Goal: Task Accomplishment & Management: Manage account settings

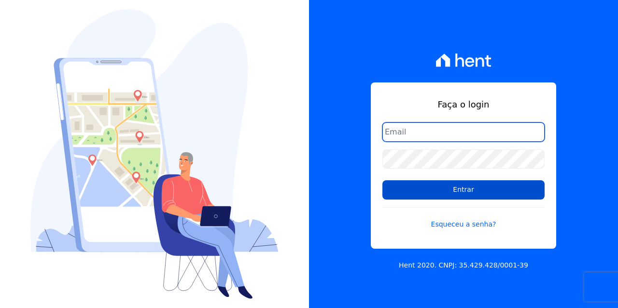
type input "[EMAIL_ADDRESS][DOMAIN_NAME]"
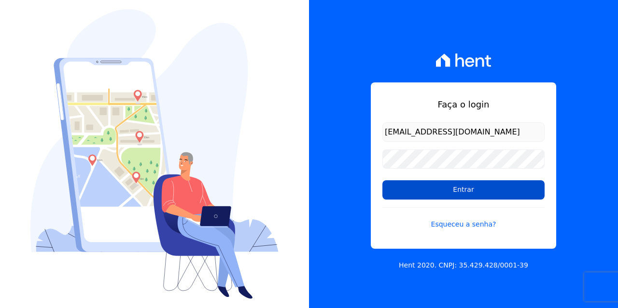
click at [477, 183] on input "Entrar" at bounding box center [463, 190] width 162 height 19
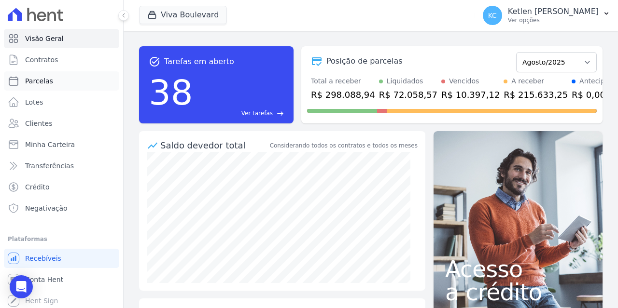
click at [38, 79] on span "Parcelas" at bounding box center [39, 81] width 28 height 10
select select
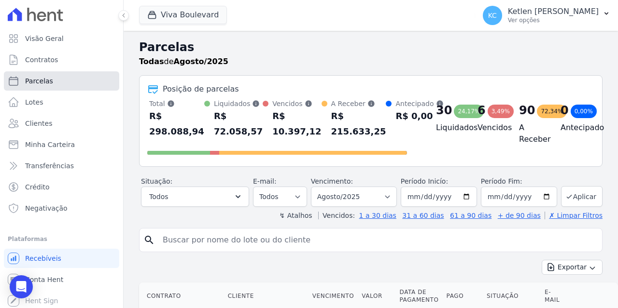
click at [38, 79] on span "Parcelas" at bounding box center [39, 81] width 28 height 10
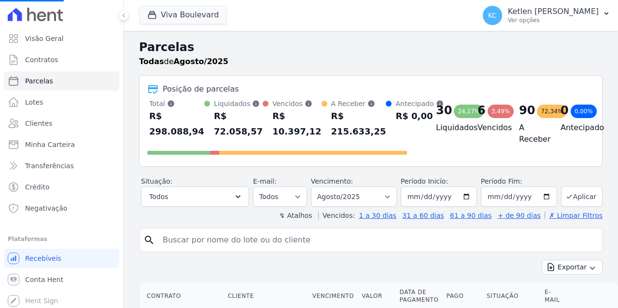
click at [214, 250] on input "search" at bounding box center [377, 240] width 441 height 19
select select
click at [214, 250] on input "search" at bounding box center [377, 240] width 441 height 19
type input "honorica"
select select
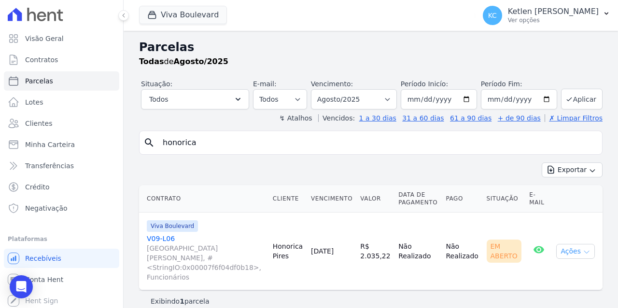
click at [566, 251] on button "Ações" at bounding box center [575, 251] width 39 height 15
click at [556, 271] on link "Ver boleto" at bounding box center [571, 274] width 93 height 18
click at [151, 236] on link "V09-L06 [GEOGRAPHIC_DATA][PERSON_NAME], #<StringIO:0x00007f6f04df0b18>, Funcion…" at bounding box center [206, 258] width 118 height 48
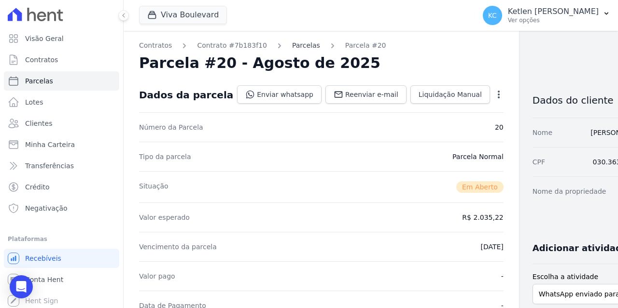
click at [297, 47] on link "Parcelas" at bounding box center [306, 46] width 28 height 10
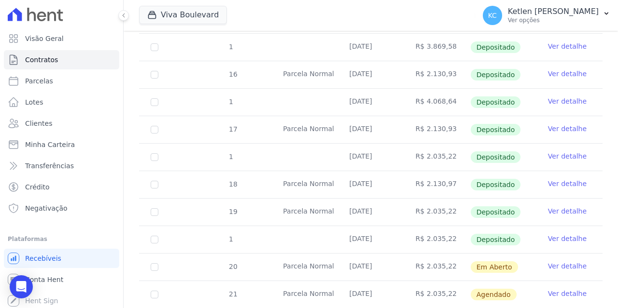
scroll to position [386, 0]
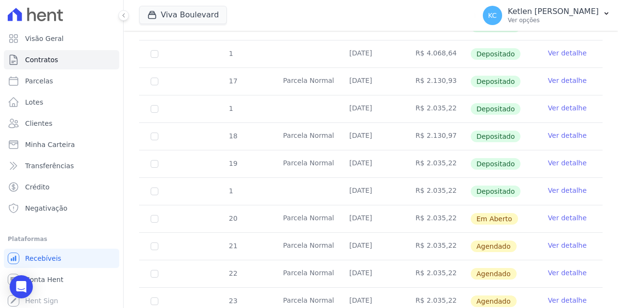
click at [551, 163] on link "Ver detalhe" at bounding box center [567, 163] width 39 height 10
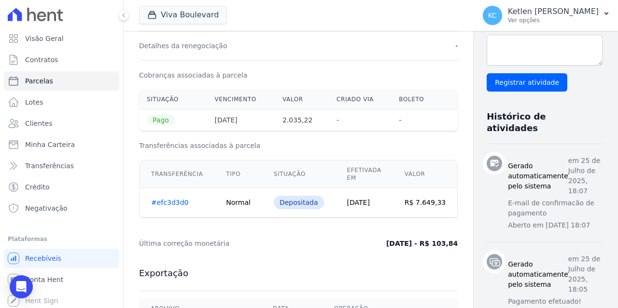
scroll to position [338, 0]
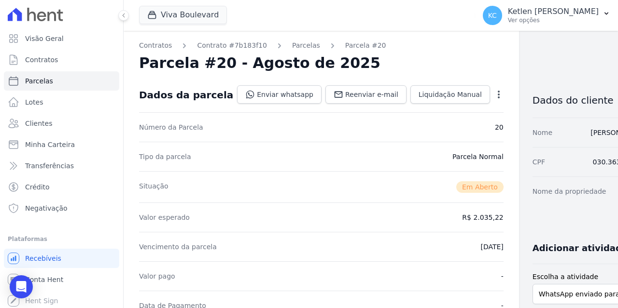
scroll to position [48, 0]
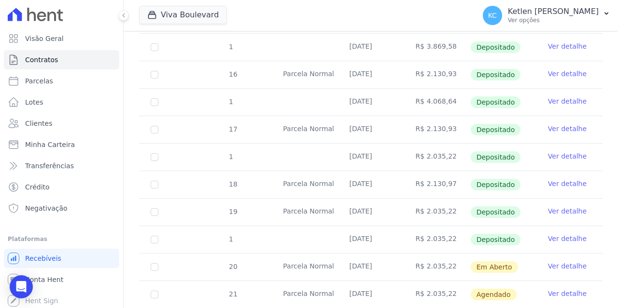
scroll to position [386, 0]
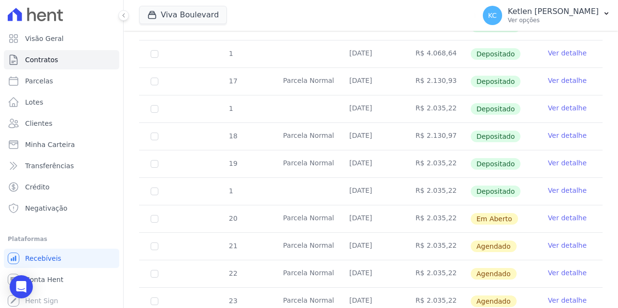
click at [566, 220] on link "Ver detalhe" at bounding box center [567, 218] width 39 height 10
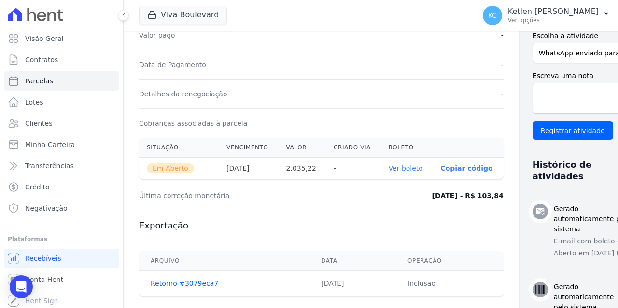
scroll to position [290, 0]
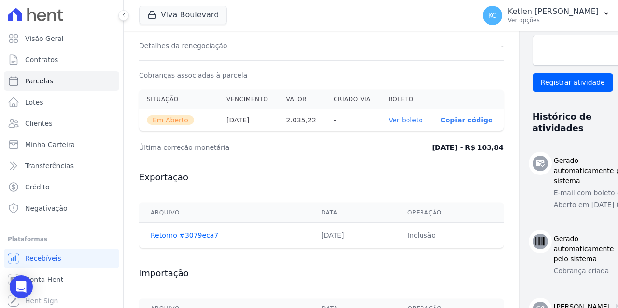
click at [383, 126] on th "Ver boleto" at bounding box center [407, 121] width 52 height 22
click at [389, 119] on link "Ver boleto" at bounding box center [406, 120] width 34 height 8
click at [54, 82] on link "Parcelas" at bounding box center [61, 80] width 115 height 19
select select
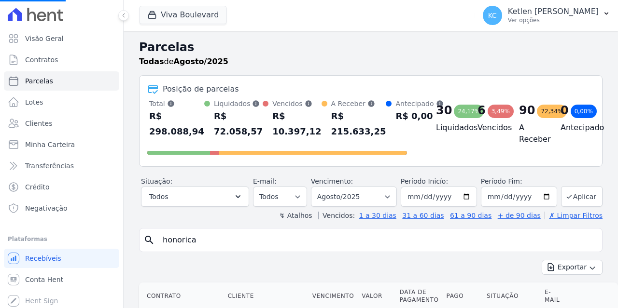
select select
click at [361, 236] on input "search" at bounding box center [377, 240] width 441 height 19
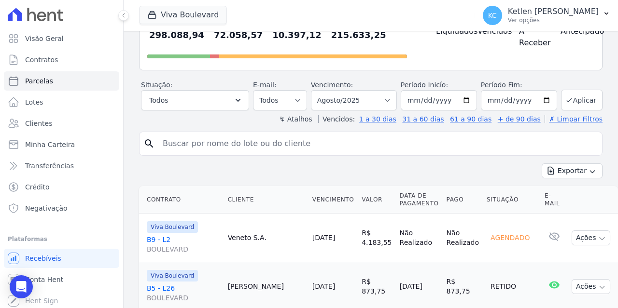
scroll to position [145, 0]
